Goal: Information Seeking & Learning: Learn about a topic

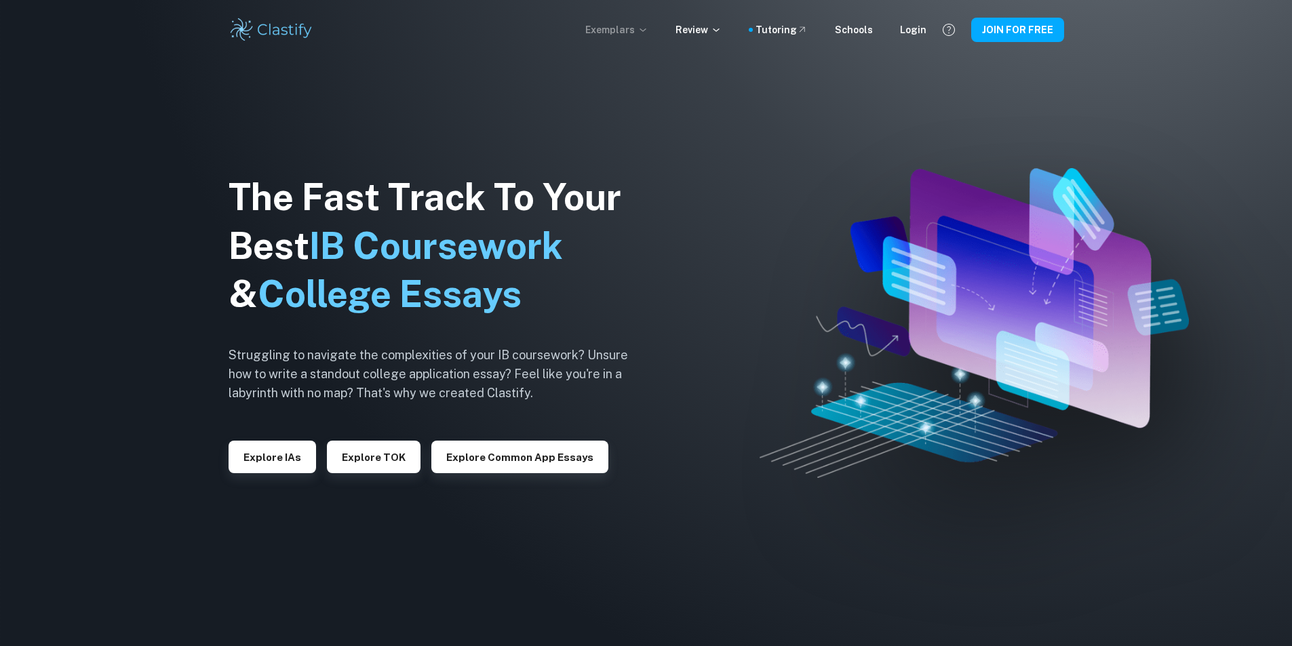
click at [631, 28] on p "Exemplars" at bounding box center [616, 29] width 63 height 15
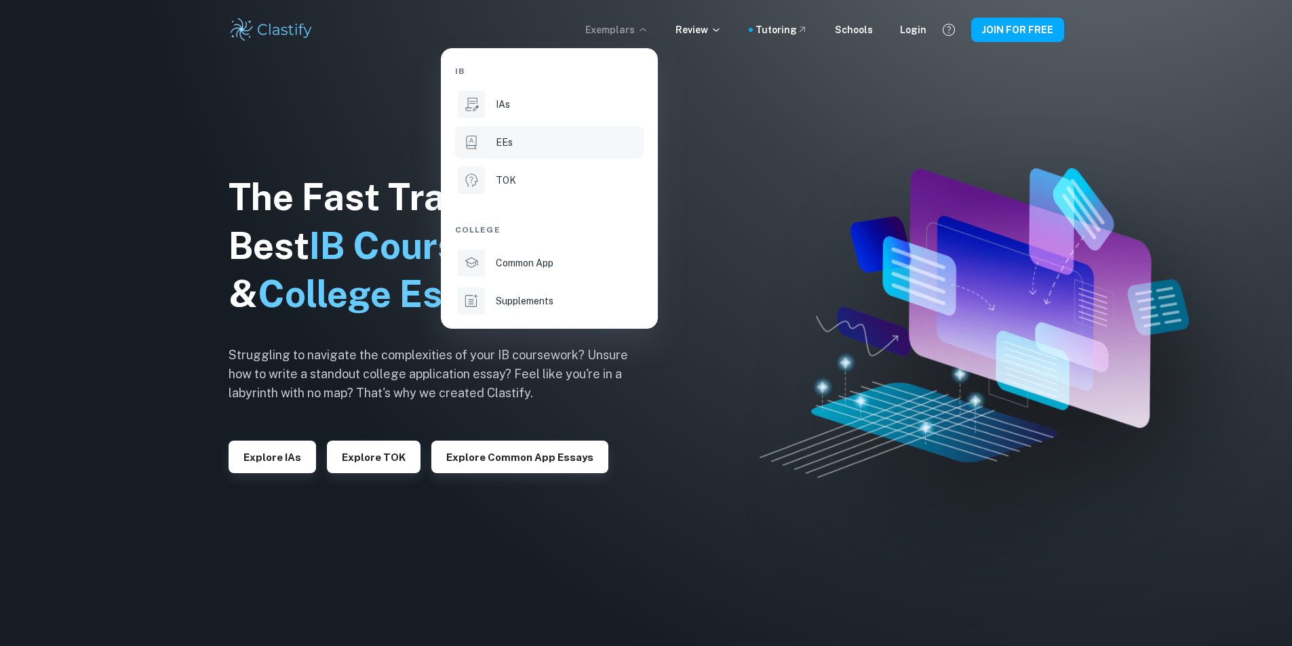
click at [509, 147] on p "EEs" at bounding box center [504, 142] width 17 height 15
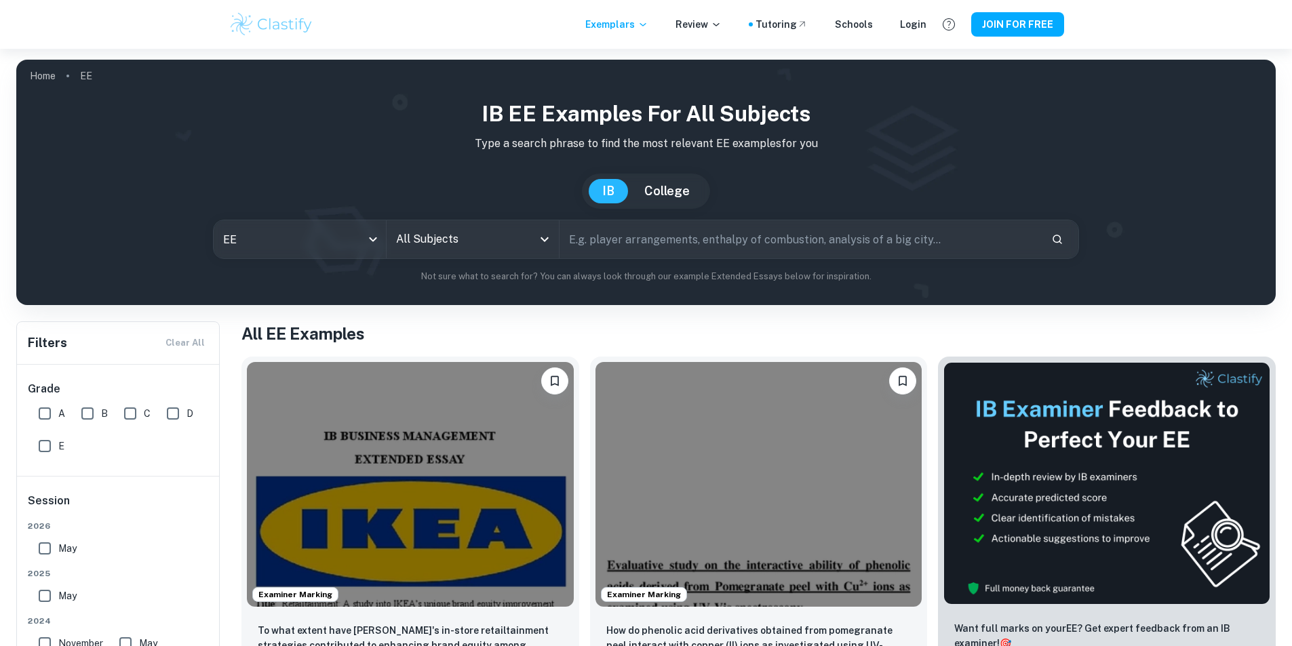
click at [532, 233] on input "All Subjects" at bounding box center [463, 239] width 140 height 26
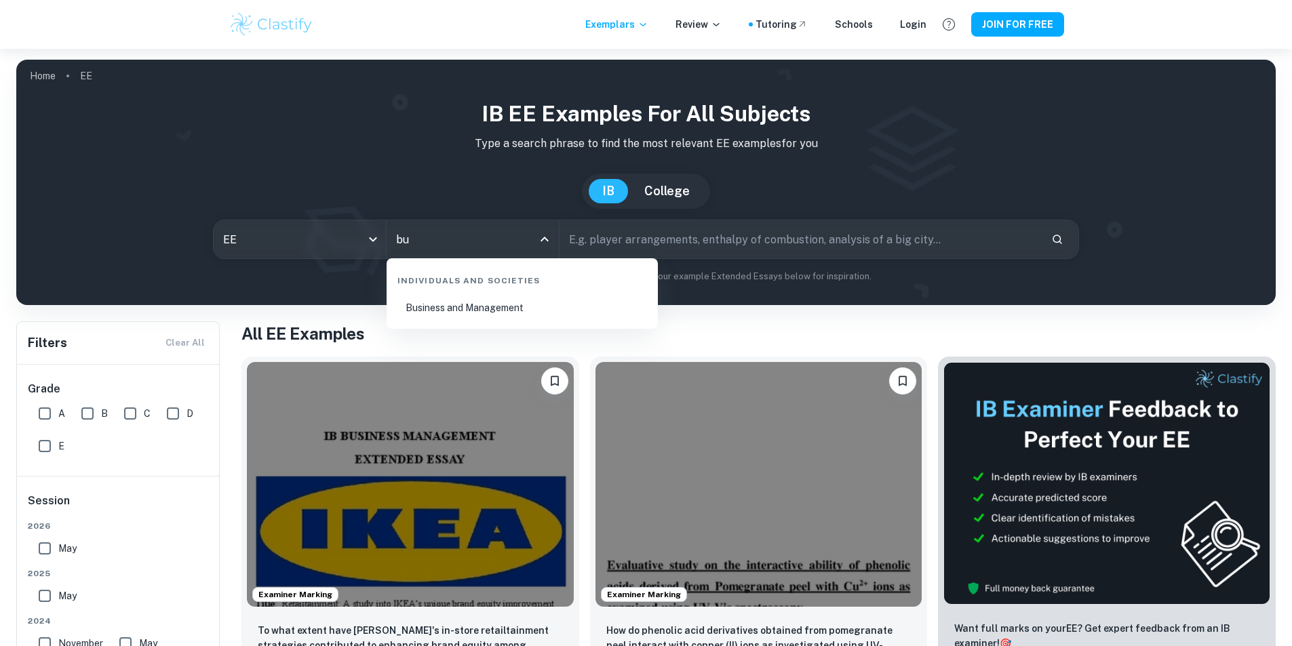
click at [536, 300] on li "Business and Management" at bounding box center [522, 307] width 260 height 31
type input "Business and Management"
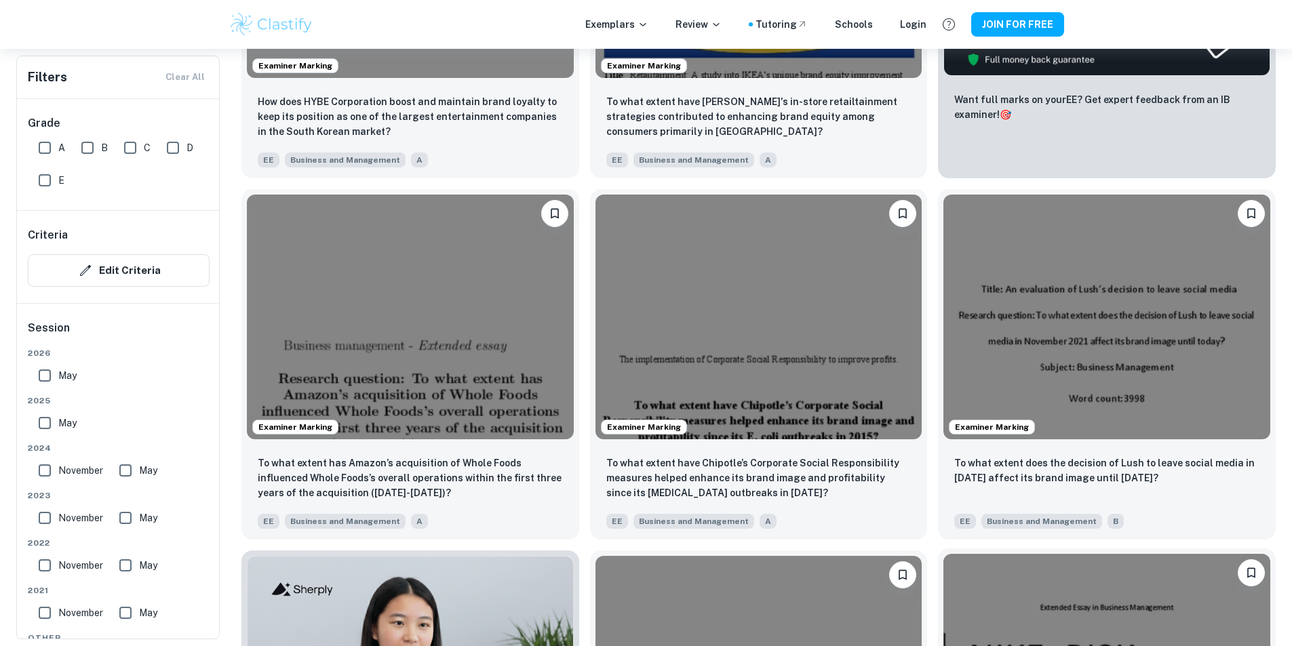
scroll to position [610, 0]
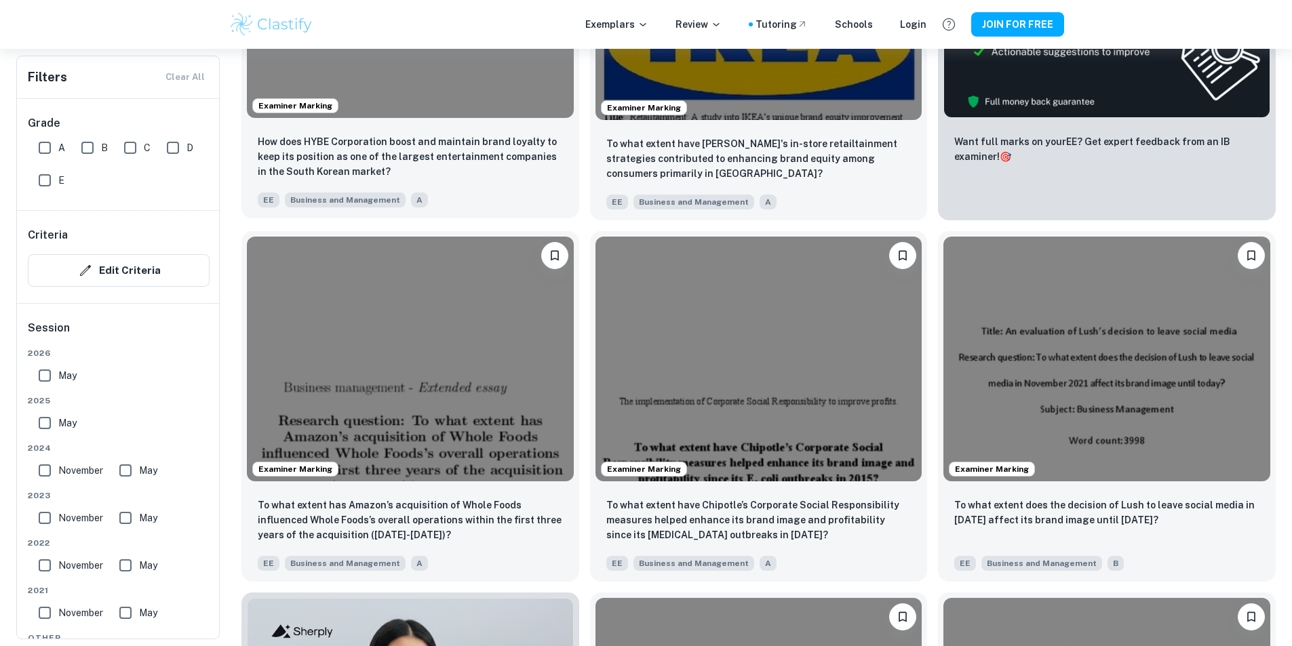
click at [245, 123] on div "How does HYBE Corporation boost and maintain brand loyalty to keep its position…" at bounding box center [410, 170] width 338 height 95
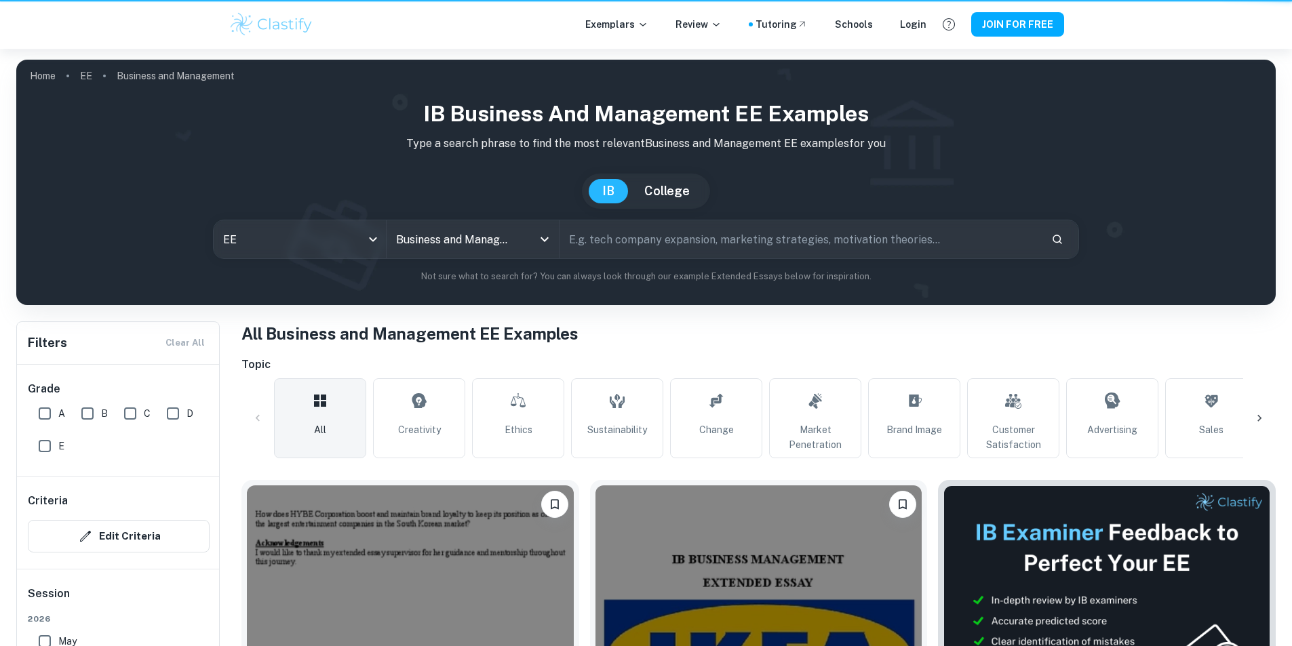
scroll to position [610, 0]
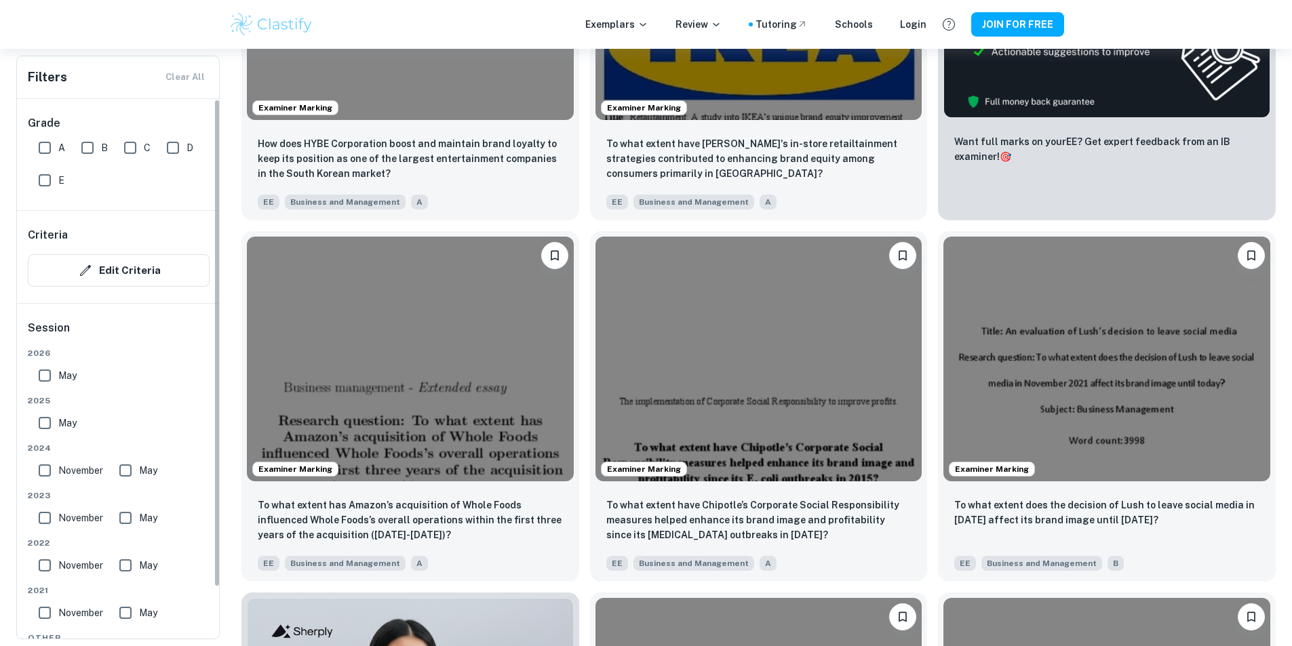
click at [161, 101] on div "Grade A B C D E" at bounding box center [118, 154] width 203 height 111
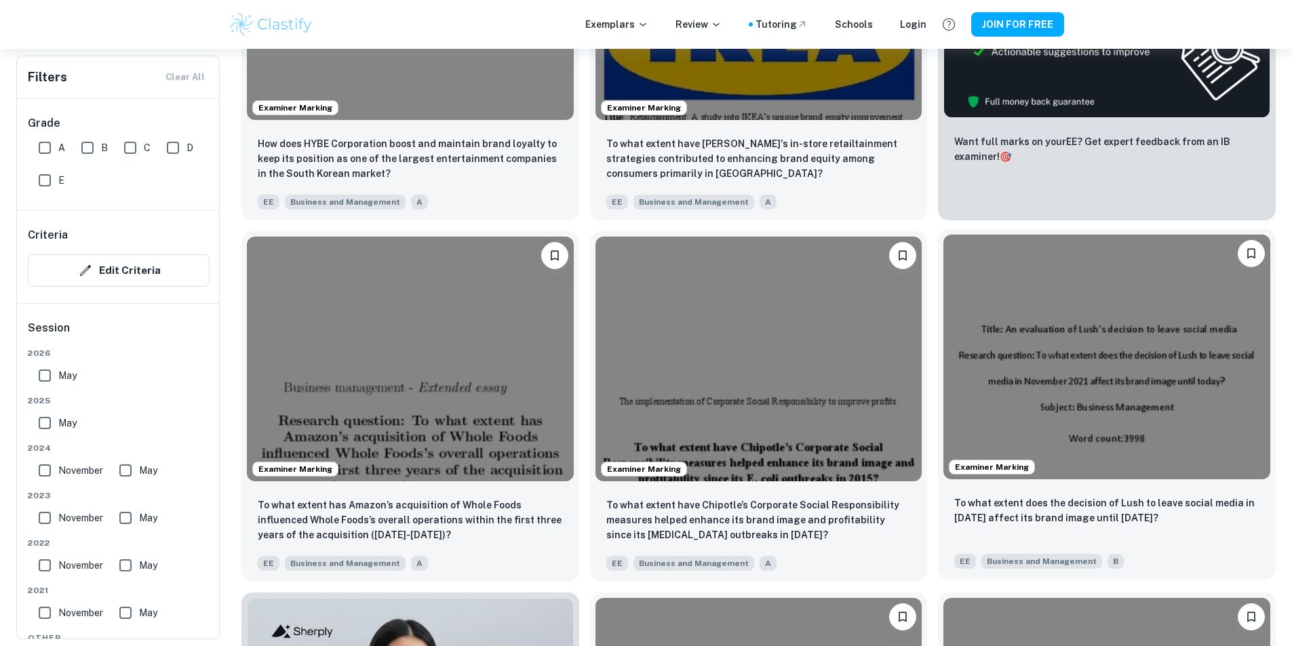
click at [943, 275] on img at bounding box center [1106, 357] width 327 height 245
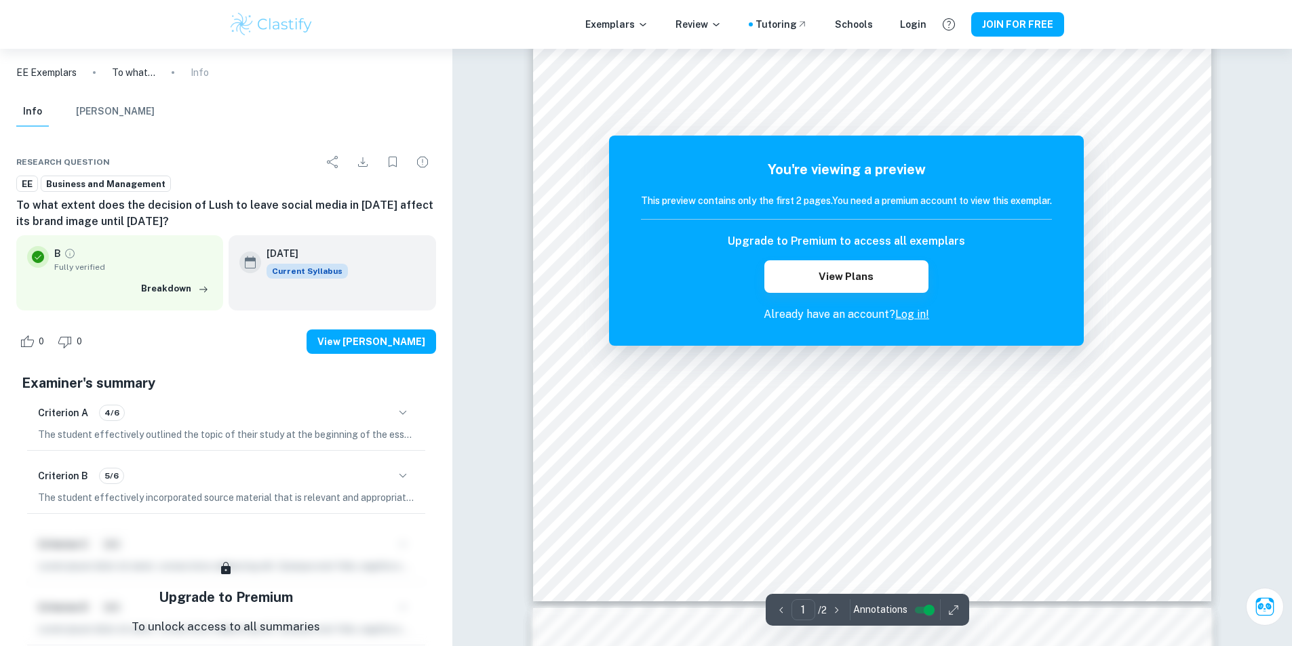
scroll to position [238, 0]
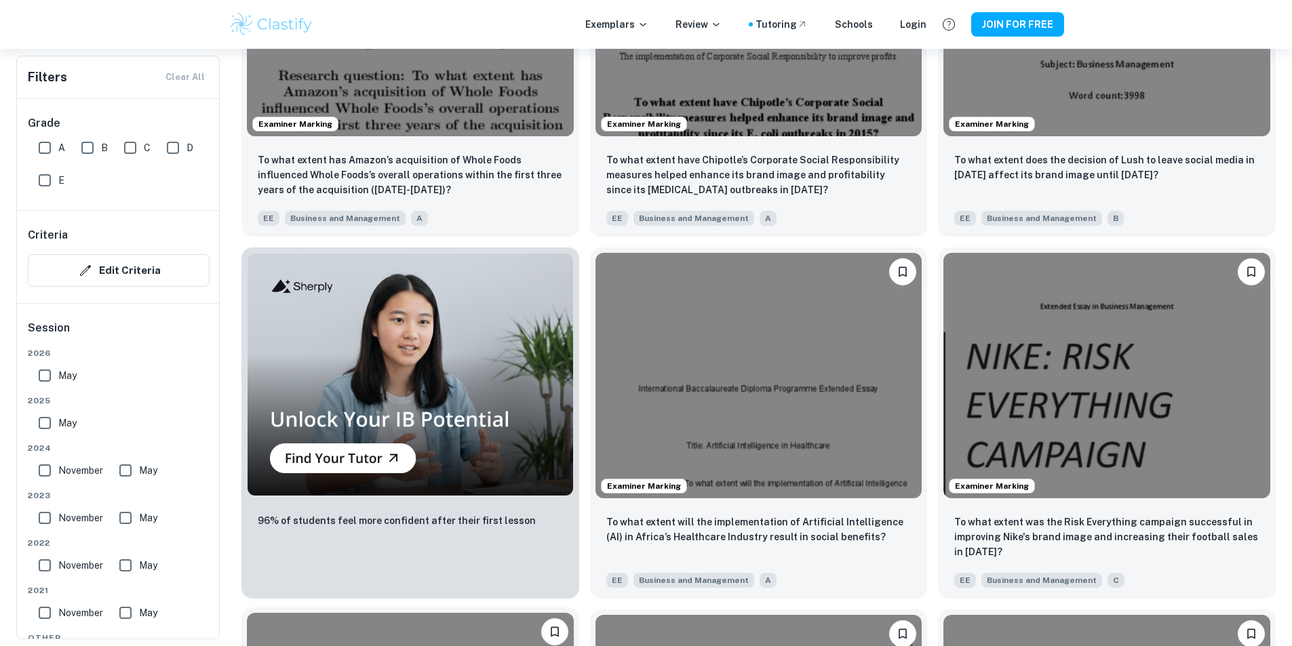
scroll to position [949, 0]
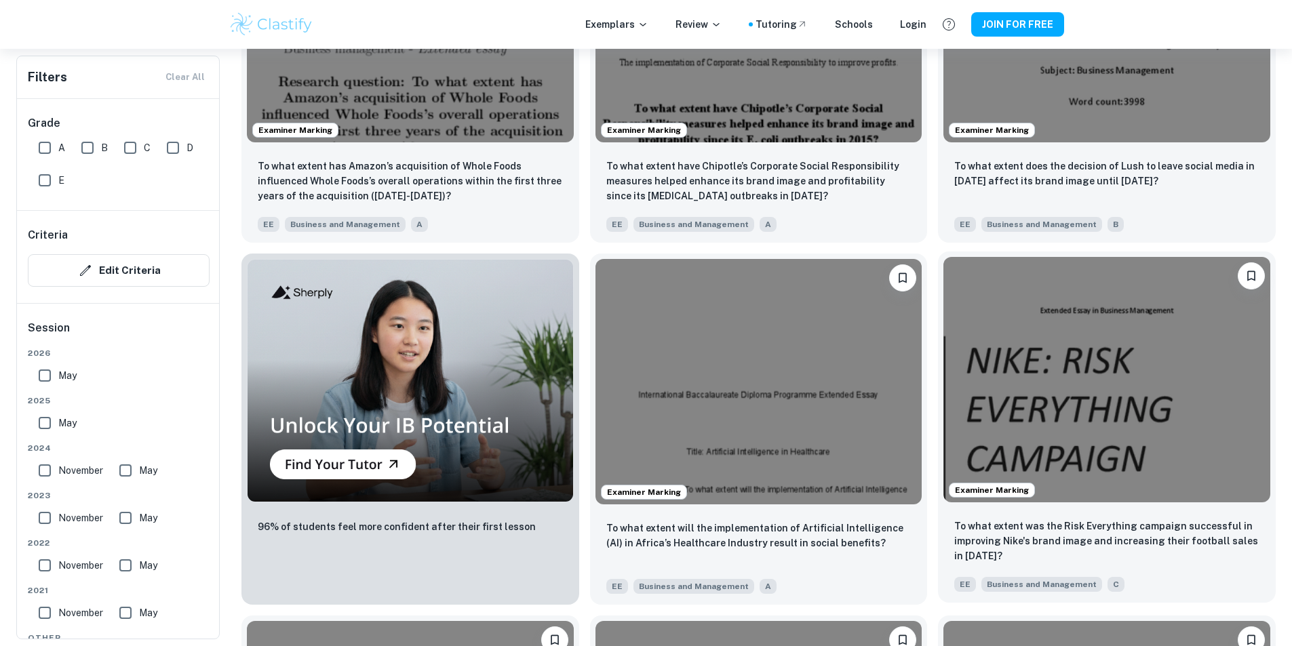
click at [943, 257] on img at bounding box center [1106, 379] width 327 height 245
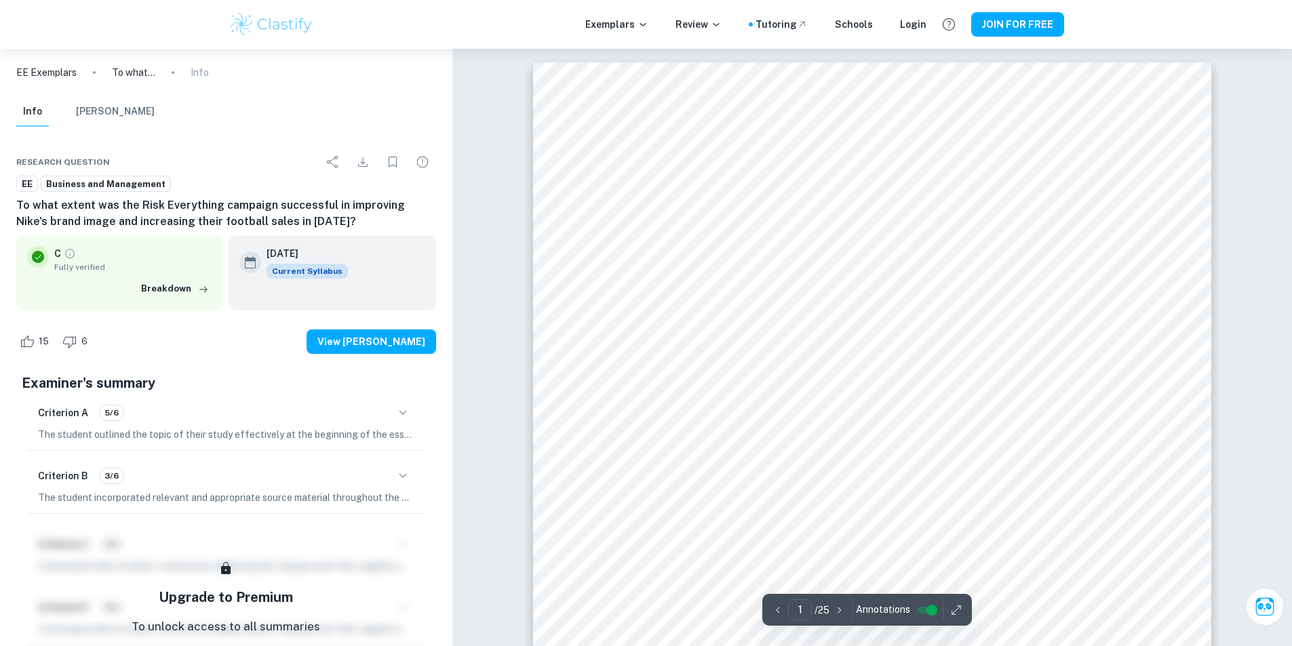
scroll to position [115, 0]
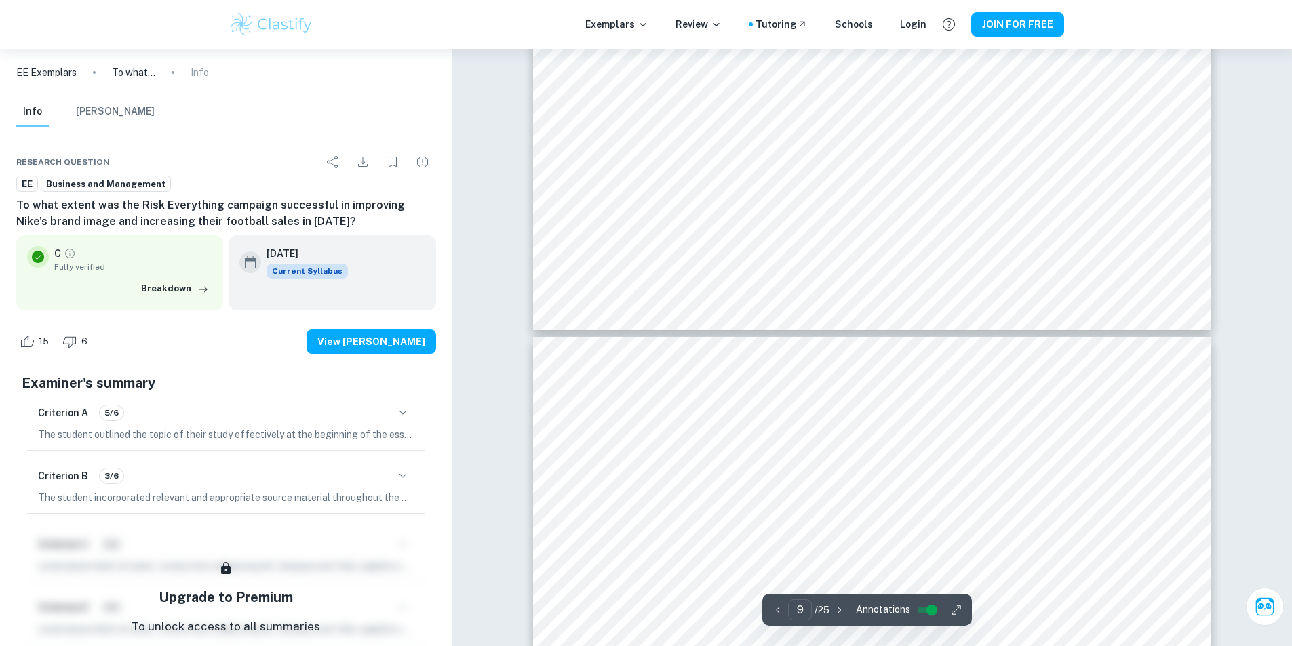
type input "10"
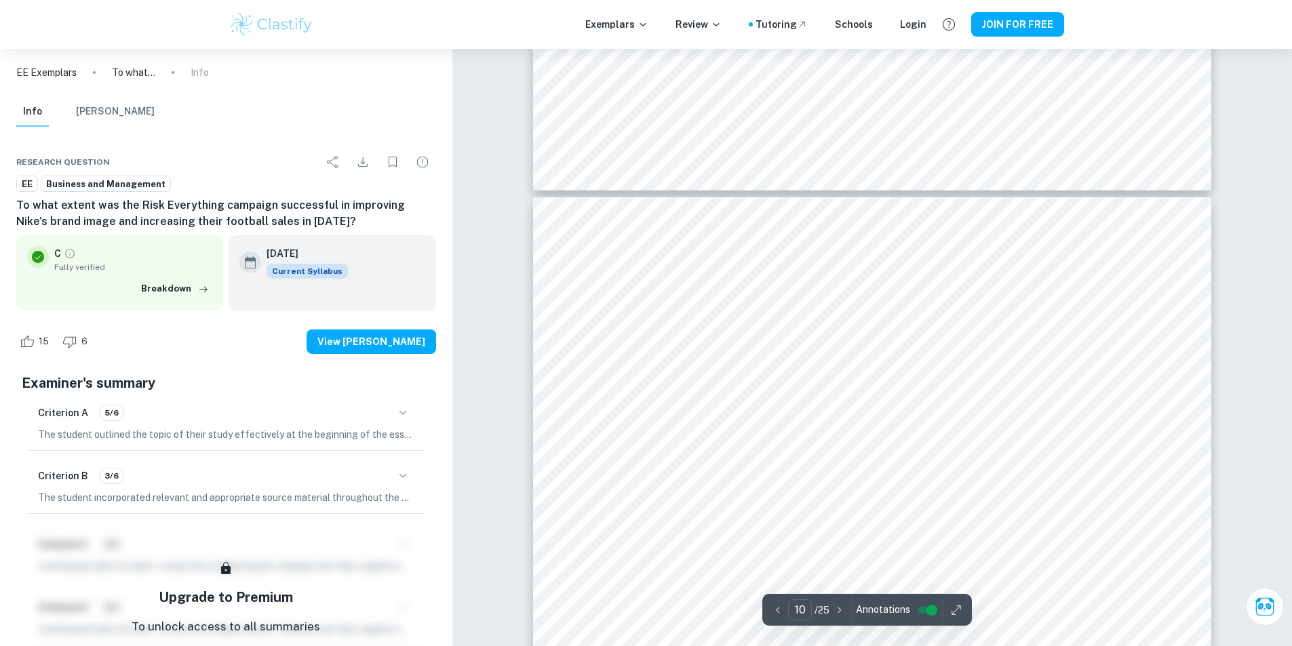
scroll to position [8183, 0]
